Goal: Communication & Community: Answer question/provide support

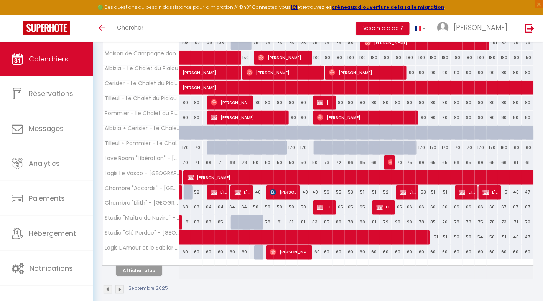
scroll to position [219, 0]
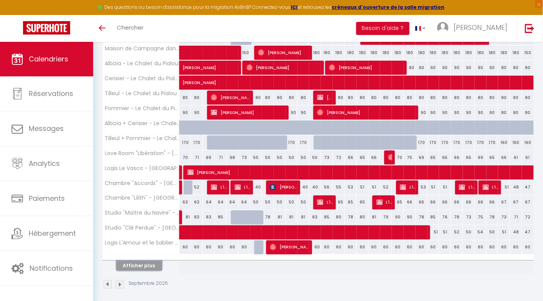
click at [151, 263] on button "Afficher plus" at bounding box center [139, 265] width 46 height 10
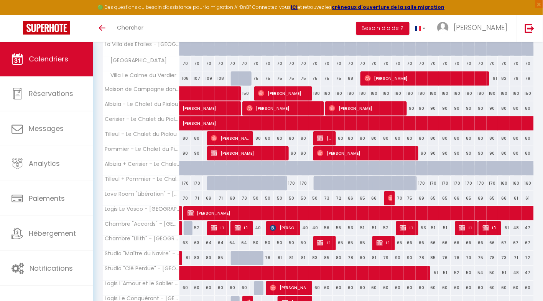
scroll to position [348, 0]
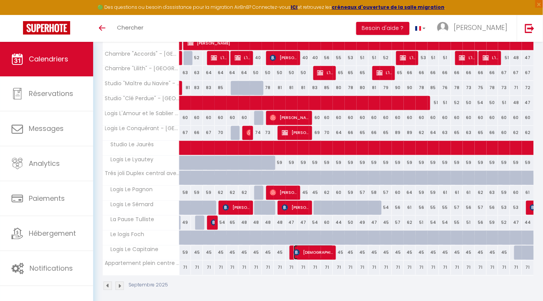
click at [297, 250] on span "[DEMOGRAPHIC_DATA] PRIMAT" at bounding box center [314, 252] width 40 height 15
select select "OK"
select select "0"
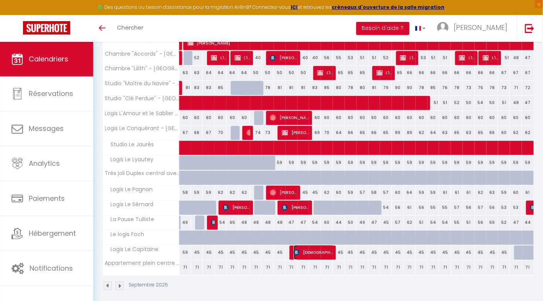
select select "1"
select select
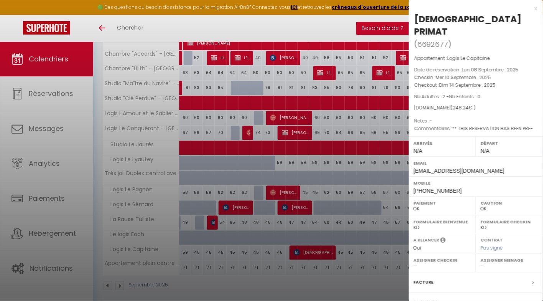
click at [302, 236] on div at bounding box center [271, 150] width 543 height 301
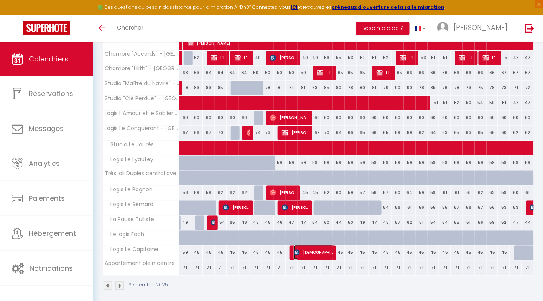
click at [310, 248] on span "[DEMOGRAPHIC_DATA] PRIMAT" at bounding box center [314, 252] width 40 height 15
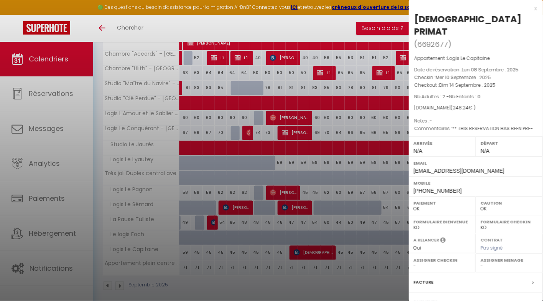
click at [432, 278] on label "Facture" at bounding box center [424, 282] width 20 height 8
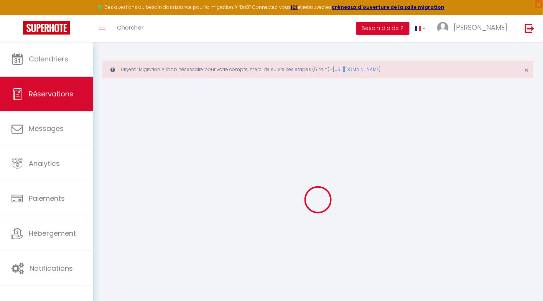
select select "cleaning"
select select "other"
select select "taxes"
select select
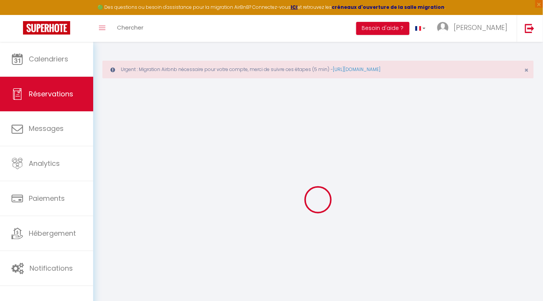
checkbox input "false"
select select
checkbox input "false"
type textarea "** THIS RESERVATION HAS BEEN PRE-PAID ** Approximate time of arrival: between 1…"
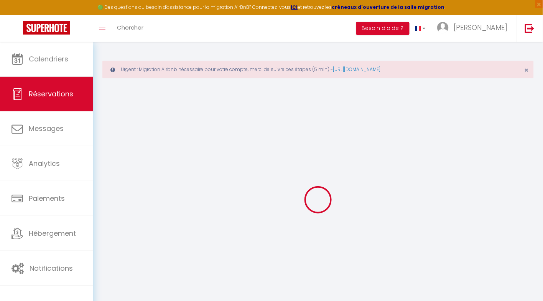
select select
checkbox input "false"
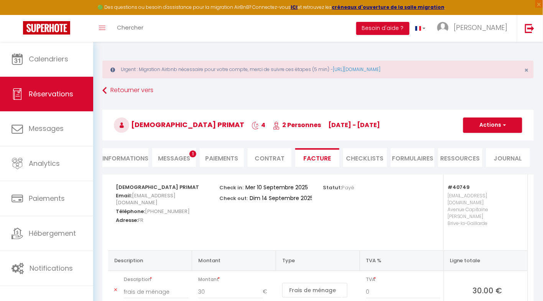
click at [186, 158] on span "Messages" at bounding box center [174, 158] width 32 height 9
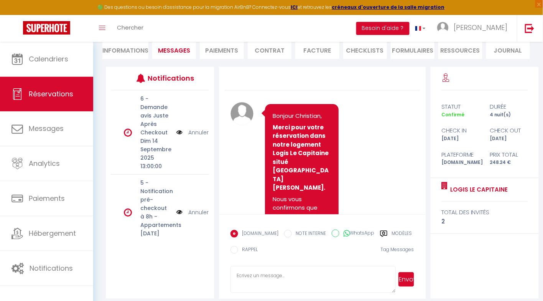
scroll to position [114, 0]
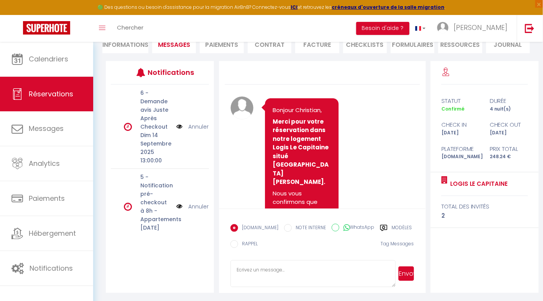
click at [270, 278] on textarea at bounding box center [313, 273] width 165 height 27
paste textarea ""Votre arrivée approche ! Je me réjouis à l’idée de vous accueillir et de vous …"
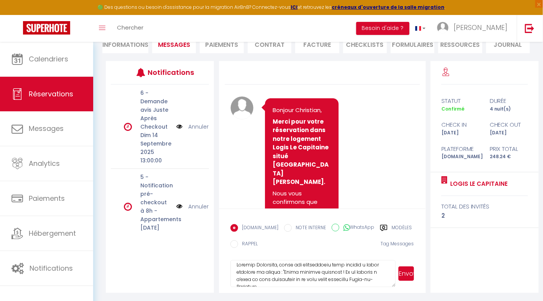
scroll to position [3, 0]
click at [290, 272] on textarea at bounding box center [313, 273] width 165 height 27
type textarea "Bonjour Christian, voici vos informations pour accéder à votre logement de dema…"
click at [411, 271] on button "Envoyer" at bounding box center [406, 273] width 16 height 15
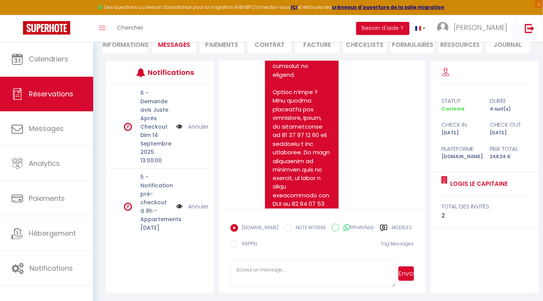
scroll to position [1205, 0]
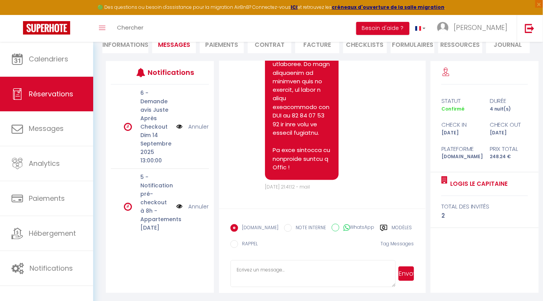
click at [244, 273] on textarea at bounding box center [313, 273] width 165 height 27
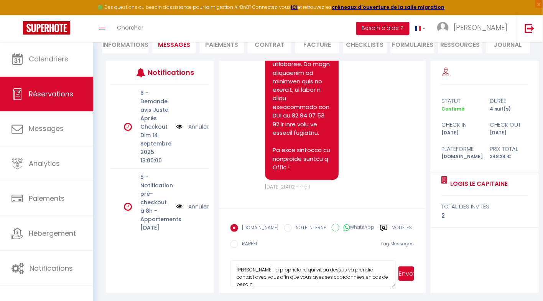
scroll to position [1, 0]
type textarea "[PERSON_NAME], la propriétaire qui vit au dessus va prendre contact avec vous a…"
click at [407, 273] on button "Envoyer" at bounding box center [406, 273] width 16 height 15
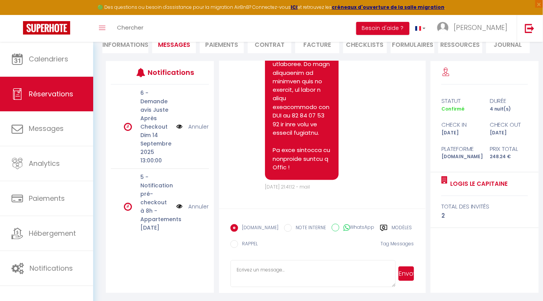
scroll to position [0, 0]
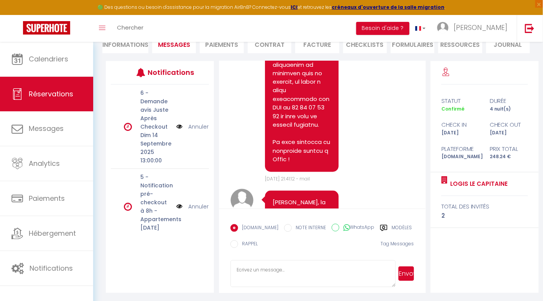
click at [135, 45] on li "Informations" at bounding box center [125, 44] width 46 height 19
select select
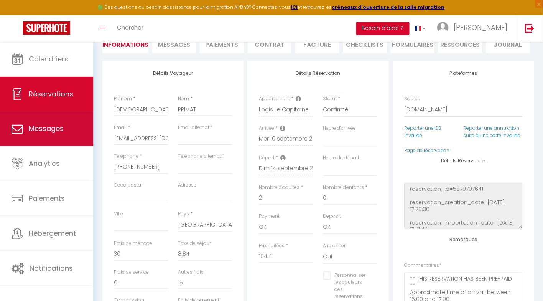
select select
checkbox input "false"
select select
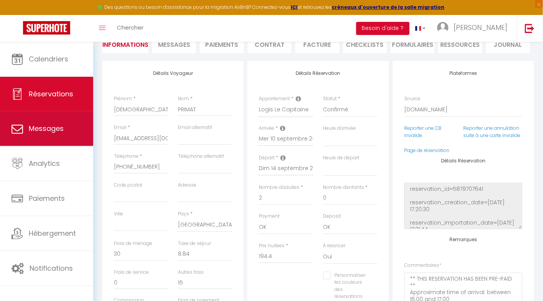
checkbox input "false"
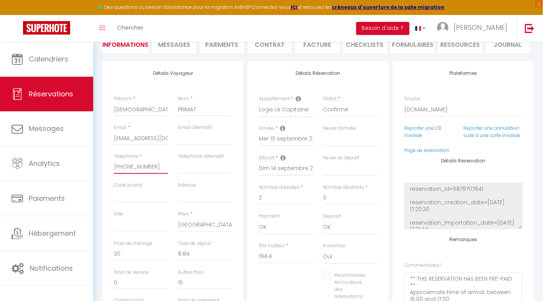
drag, startPoint x: 155, startPoint y: 167, endPoint x: 102, endPoint y: 167, distance: 53.7
click at [102, 167] on div "Détails Voyageur Prénom * Christian Nom * PRIMAT Email * cprima.846614@guest.bo…" at bounding box center [172, 203] width 145 height 285
click at [128, 166] on input "[PHONE_NUMBER]" at bounding box center [141, 167] width 54 height 14
drag, startPoint x: 155, startPoint y: 167, endPoint x: 102, endPoint y: 168, distance: 52.9
click at [102, 168] on div "Détails Voyageur Prénom * Christian Nom * PRIMAT Email * cprima.846614@guest.bo…" at bounding box center [172, 198] width 141 height 274
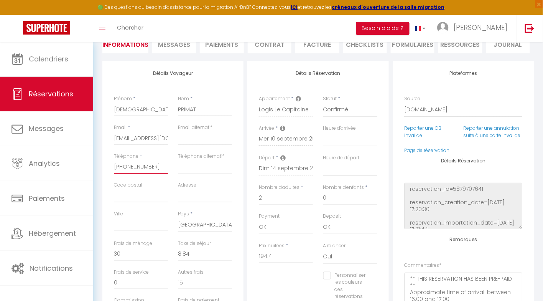
select select
checkbox input "false"
select select
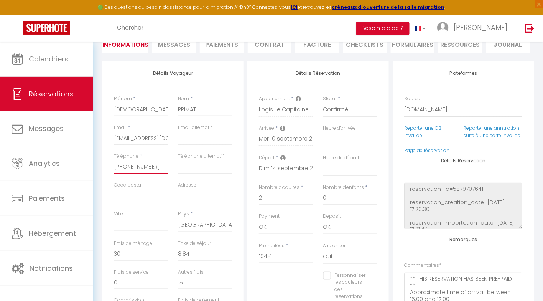
checkbox input "false"
click at [177, 48] on span "Messages" at bounding box center [174, 44] width 32 height 9
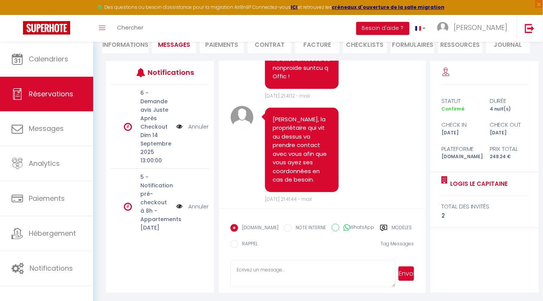
scroll to position [1308, 0]
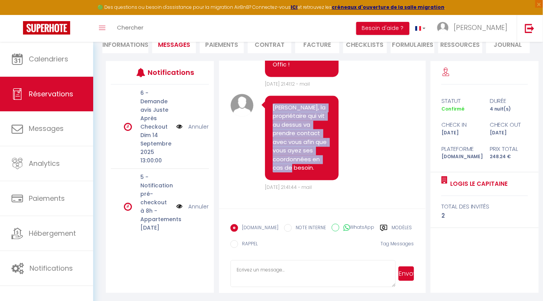
drag, startPoint x: 323, startPoint y: 168, endPoint x: 273, endPoint y: 107, distance: 79.0
click at [273, 107] on pre "[PERSON_NAME], la propriétaire qui vit au dessus va prendre contact avec vous a…" at bounding box center [302, 138] width 58 height 69
copy pre "[PERSON_NAME], la propriétaire qui vit au dessus va prendre contact avec vous a…"
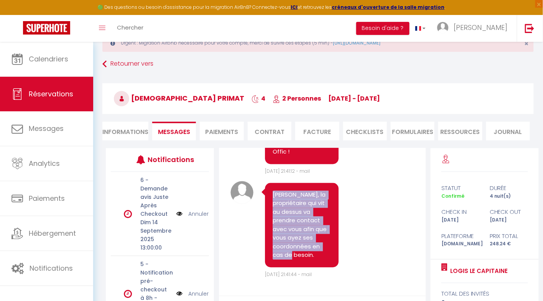
scroll to position [0, 0]
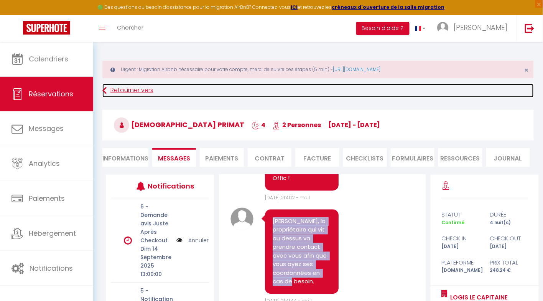
click at [121, 91] on link "Retourner vers" at bounding box center [317, 91] width 431 height 14
select select
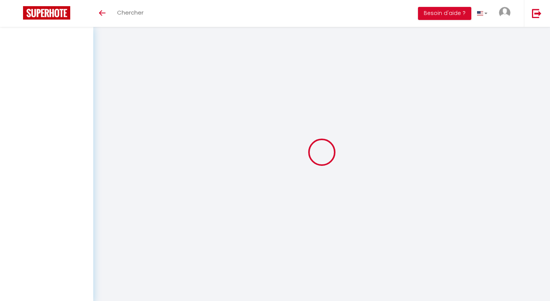
select select
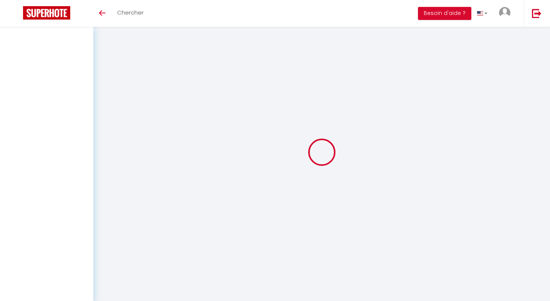
select select
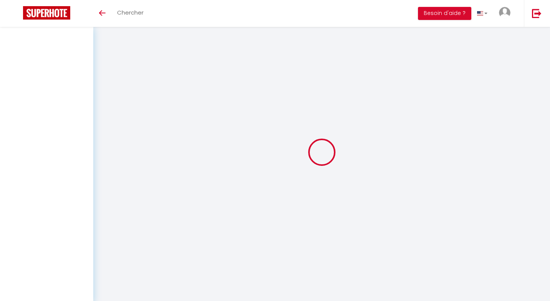
select select
checkbox input "false"
select select
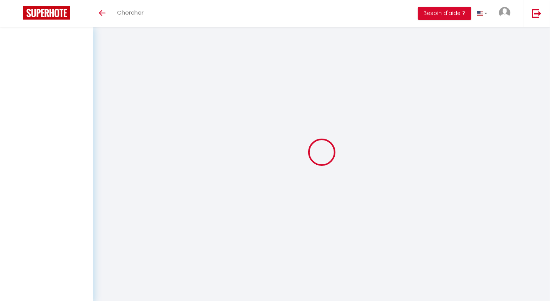
select select
checkbox input "false"
select select
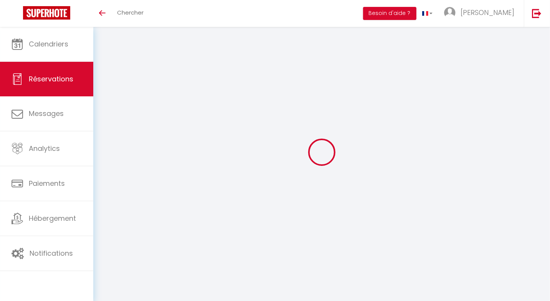
select select
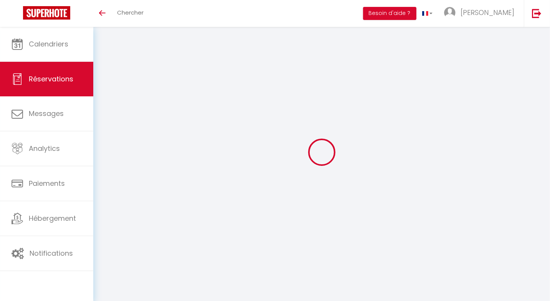
select select
checkbox input "false"
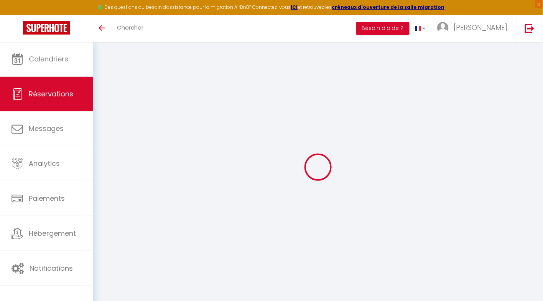
type input "[DEMOGRAPHIC_DATA]"
type input "PRIMAT"
type input "[EMAIL_ADDRESS][DOMAIN_NAME]"
type input "[PHONE_NUMBER]"
select select "FR"
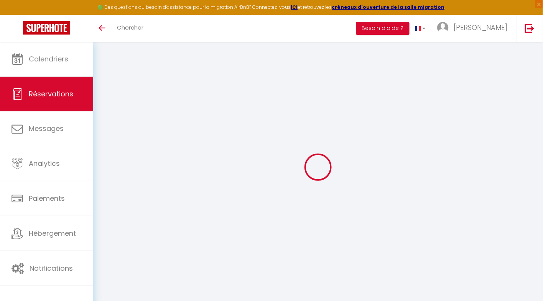
type input "15"
type input "40.7"
type input "3.48"
select select "40749"
select select "1"
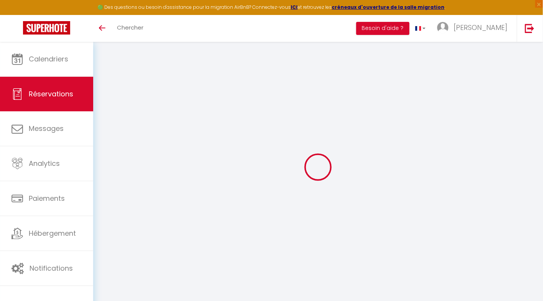
select select
type input "2"
select select "12"
select select "15"
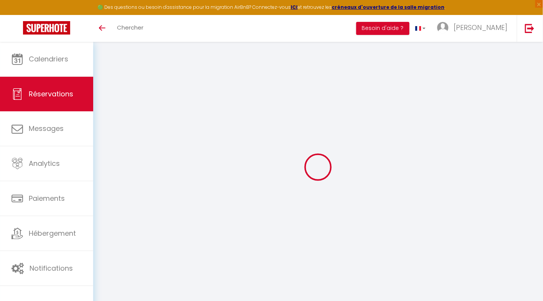
type input "194.4"
checkbox input "false"
type input "0"
select select "2"
type input "30"
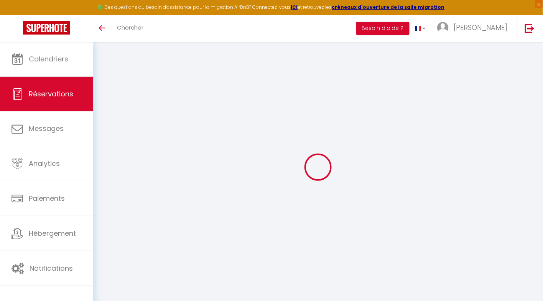
type input "10"
type input "0"
select select
checkbox input "false"
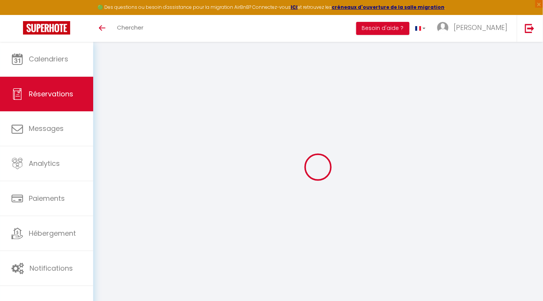
select select
checkbox input "false"
select select
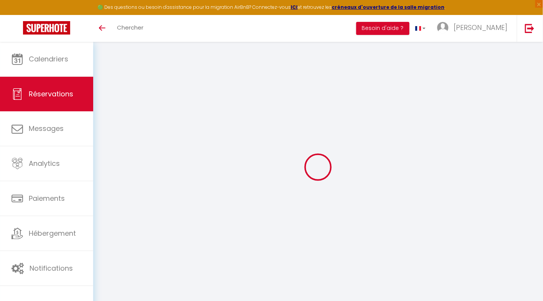
checkbox input "false"
select select
checkbox input "false"
type textarea "** THIS RESERVATION HAS BEEN PRE-PAID ** Approximate time of arrival: between 1…"
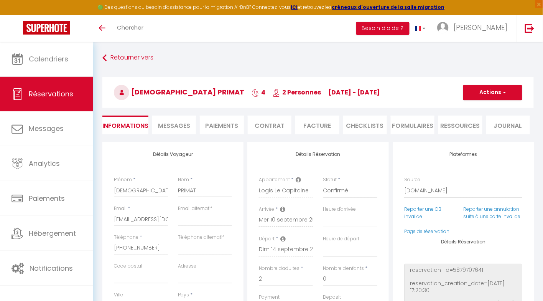
type input "30"
type input "8.84"
select select
checkbox input "false"
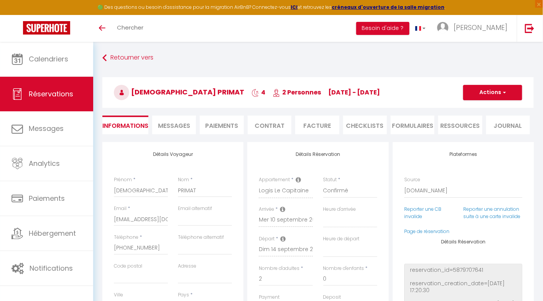
select select
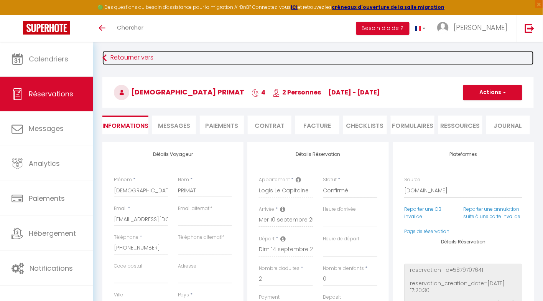
click at [127, 57] on link "Retourner vers" at bounding box center [317, 58] width 431 height 14
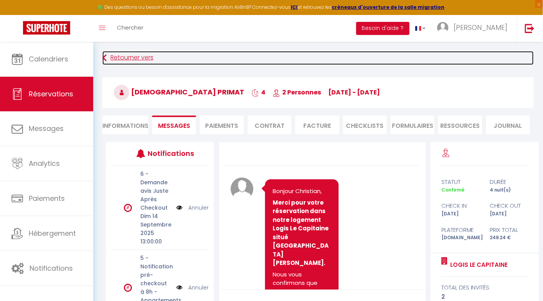
scroll to position [81, 0]
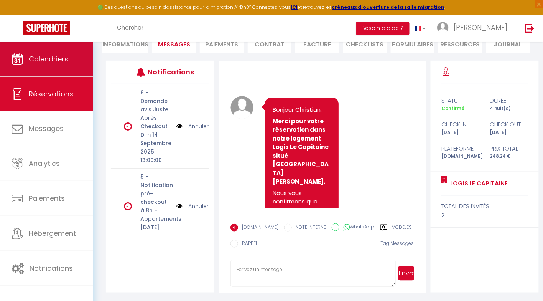
click at [57, 61] on span "Calendriers" at bounding box center [49, 59] width 40 height 10
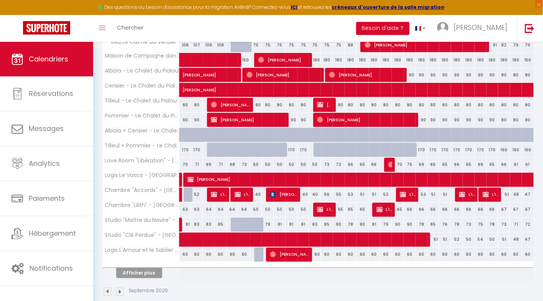
scroll to position [251, 0]
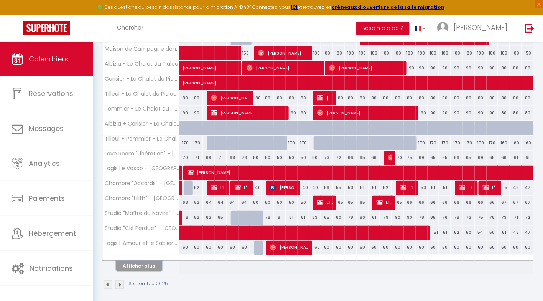
click at [140, 263] on button "Afficher plus" at bounding box center [139, 266] width 46 height 10
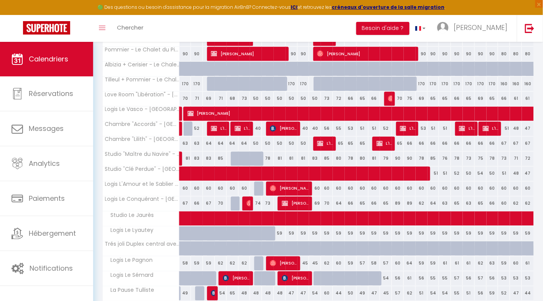
scroll to position [315, 0]
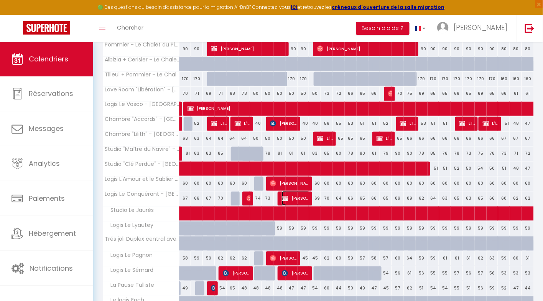
click at [285, 195] on img at bounding box center [285, 198] width 6 height 6
select select "OK"
select select "KO"
select select "0"
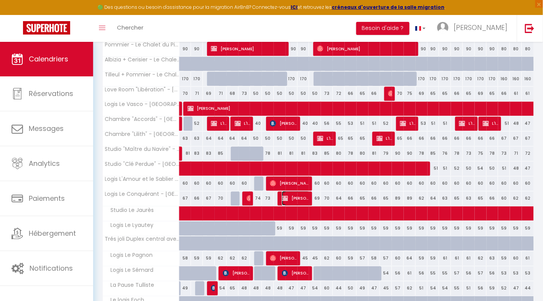
select select "1"
select select
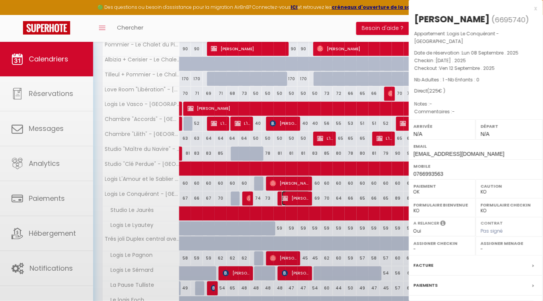
select select "45985"
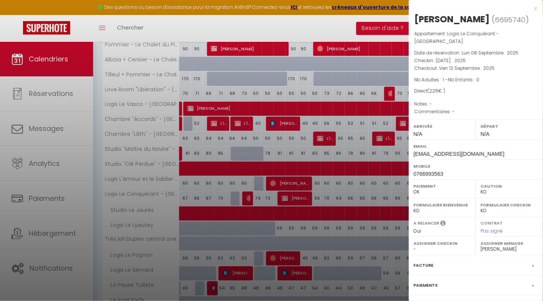
click at [430, 263] on label "Facture" at bounding box center [424, 265] width 20 height 8
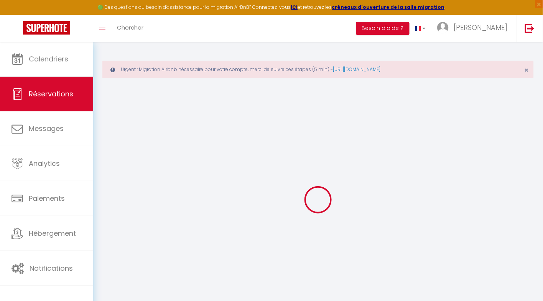
select select "cleaning"
select select
checkbox input "false"
select select
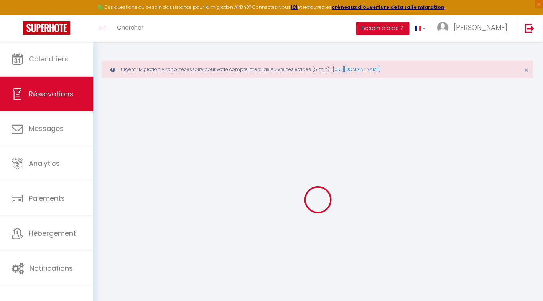
select select
checkbox input "false"
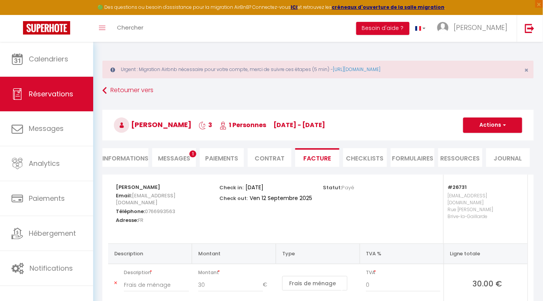
click at [215, 157] on li "Paiements" at bounding box center [222, 157] width 44 height 19
